Goal: Task Accomplishment & Management: Manage account settings

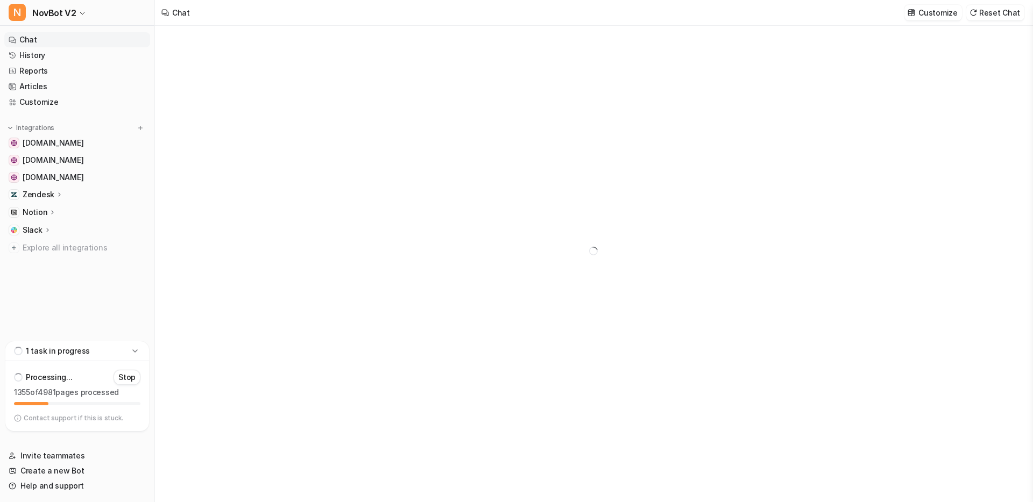
type textarea "**********"
click at [49, 208] on icon at bounding box center [53, 212] width 8 height 8
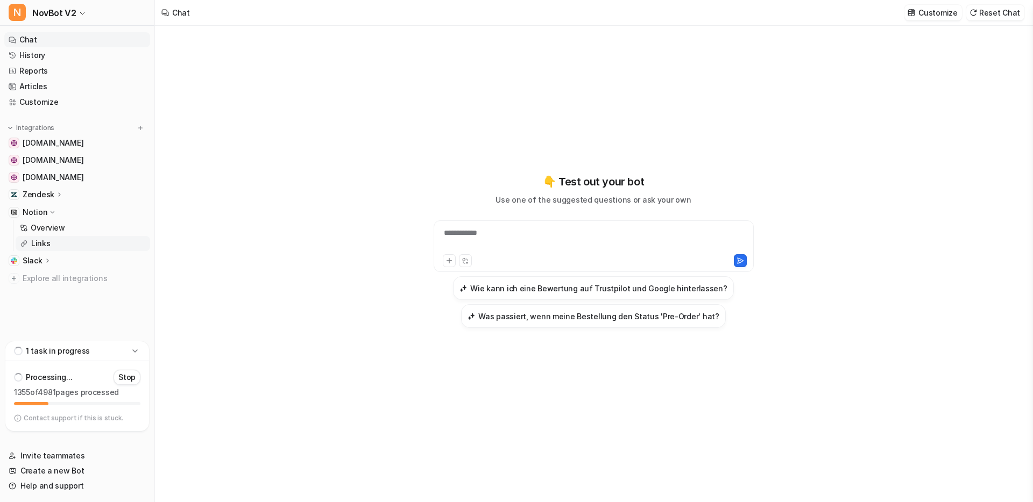
click at [45, 244] on p "Links" at bounding box center [40, 243] width 19 height 11
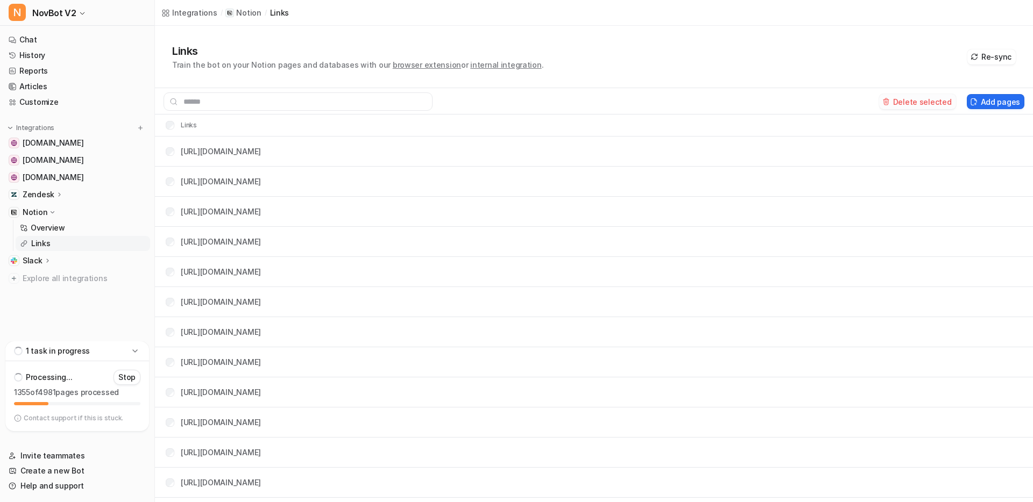
click at [921, 101] on button "Delete selected" at bounding box center [917, 101] width 77 height 15
click at [91, 351] on div "1 task in progress" at bounding box center [77, 351] width 144 height 20
click at [76, 416] on p "1 task in progress" at bounding box center [58, 421] width 64 height 11
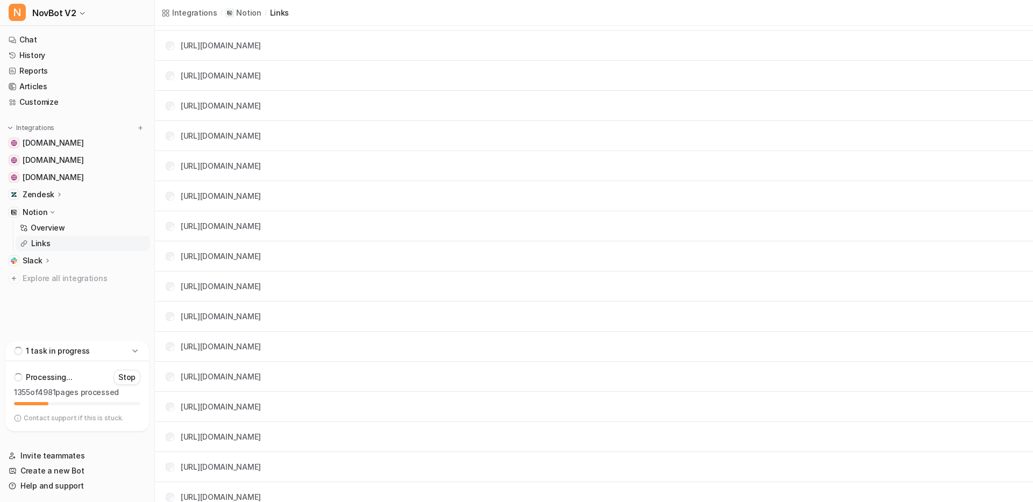
scroll to position [451, 0]
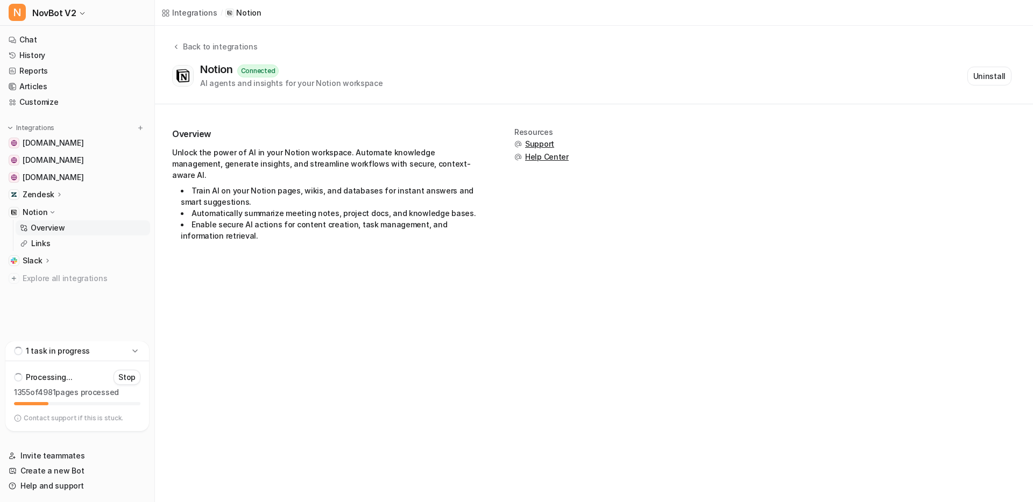
click at [333, 352] on div "Integrations / Notion Back to integrations Notion Connected AI agents and insig…" at bounding box center [516, 251] width 1033 height 502
click at [106, 244] on link "Links" at bounding box center [83, 243] width 134 height 15
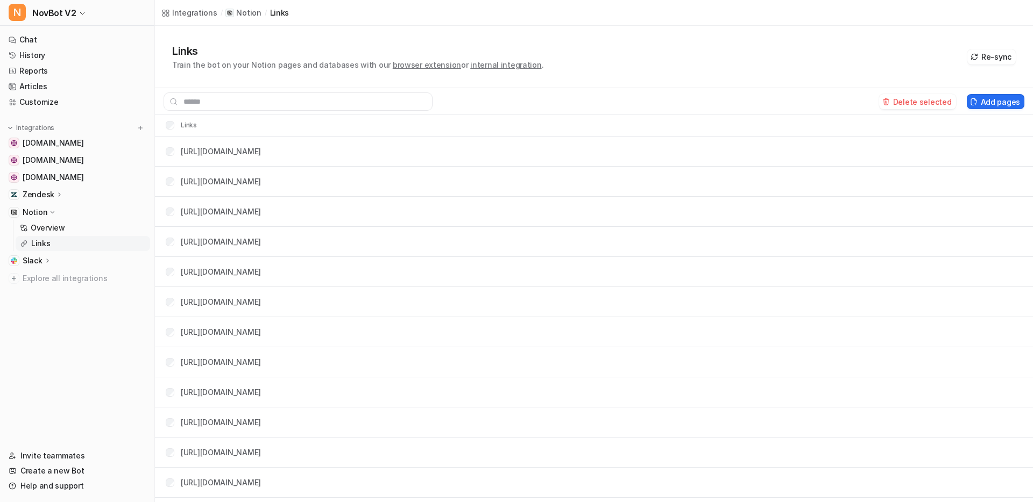
click at [913, 105] on button "Delete selected" at bounding box center [917, 101] width 77 height 15
click at [977, 58] on icon at bounding box center [974, 57] width 8 height 8
